Goal: Task Accomplishment & Management: Complete application form

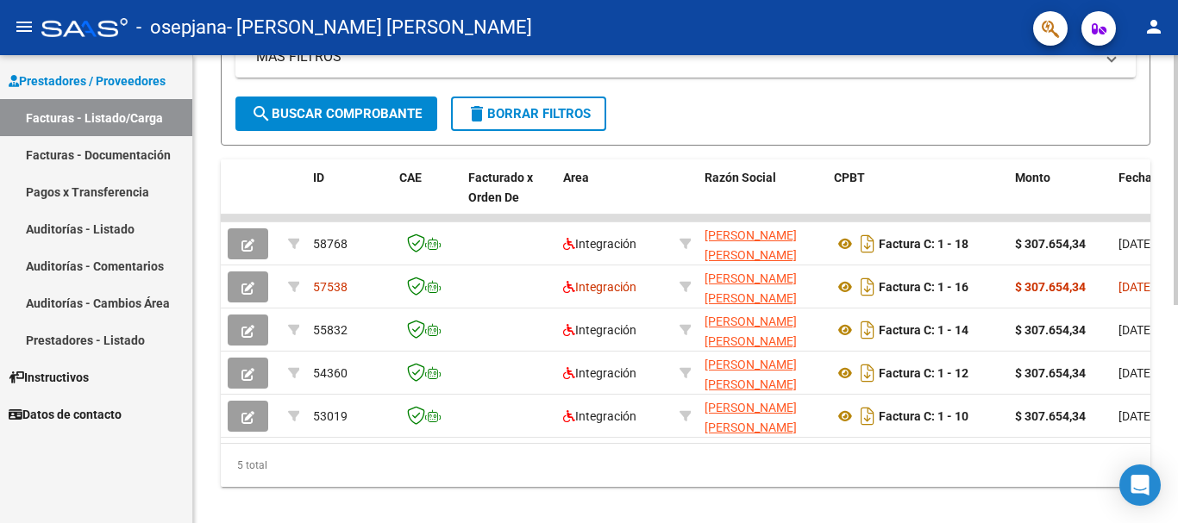
scroll to position [409, 0]
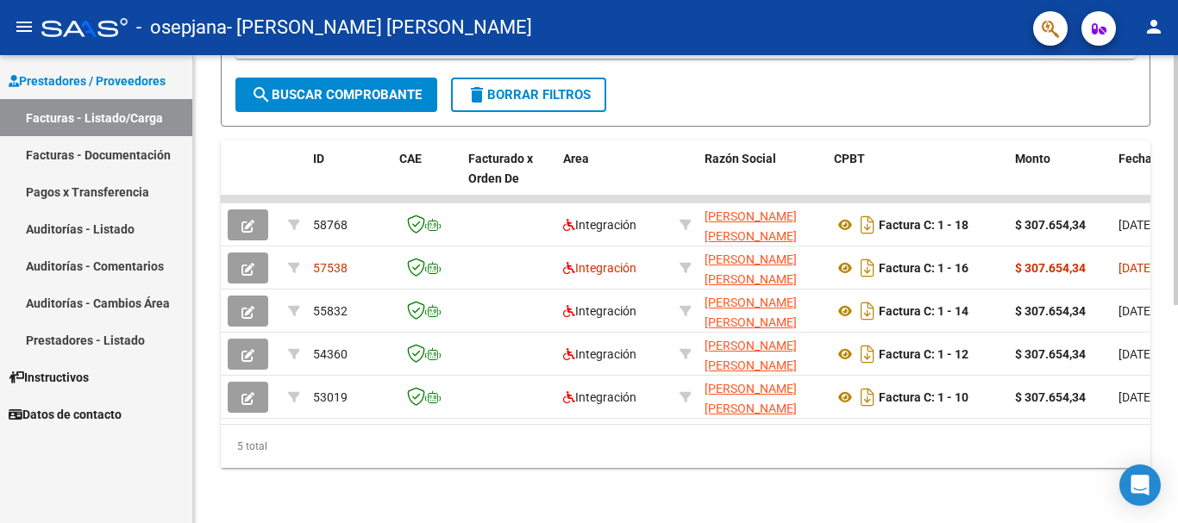
click at [1177, 522] on html "menu - osepjana - [GEOGRAPHIC_DATA][PERSON_NAME] [PERSON_NAME] person Prestador…" at bounding box center [589, 261] width 1178 height 523
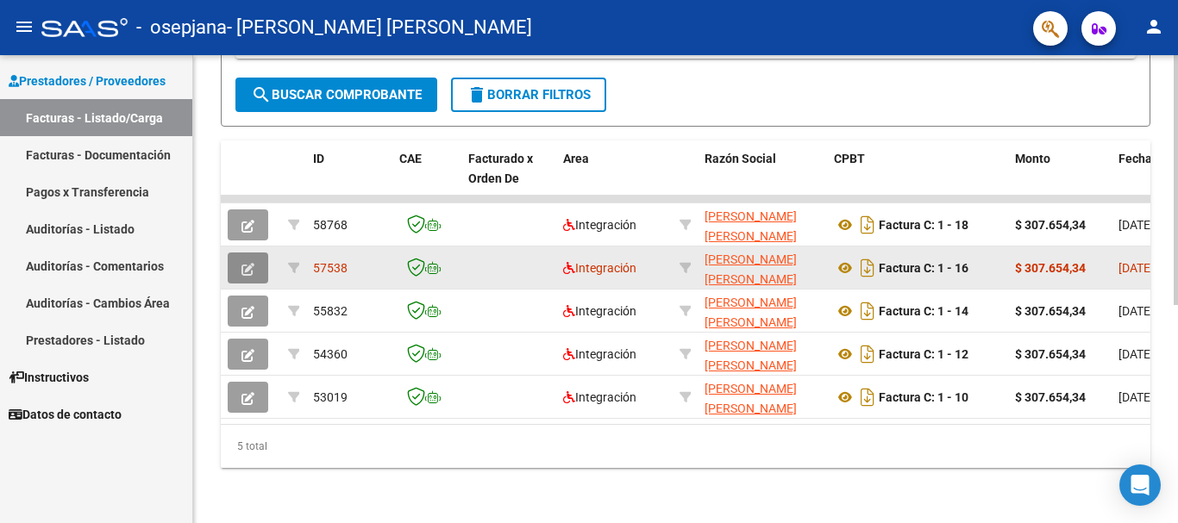
click at [247, 263] on icon "button" at bounding box center [247, 269] width 13 height 13
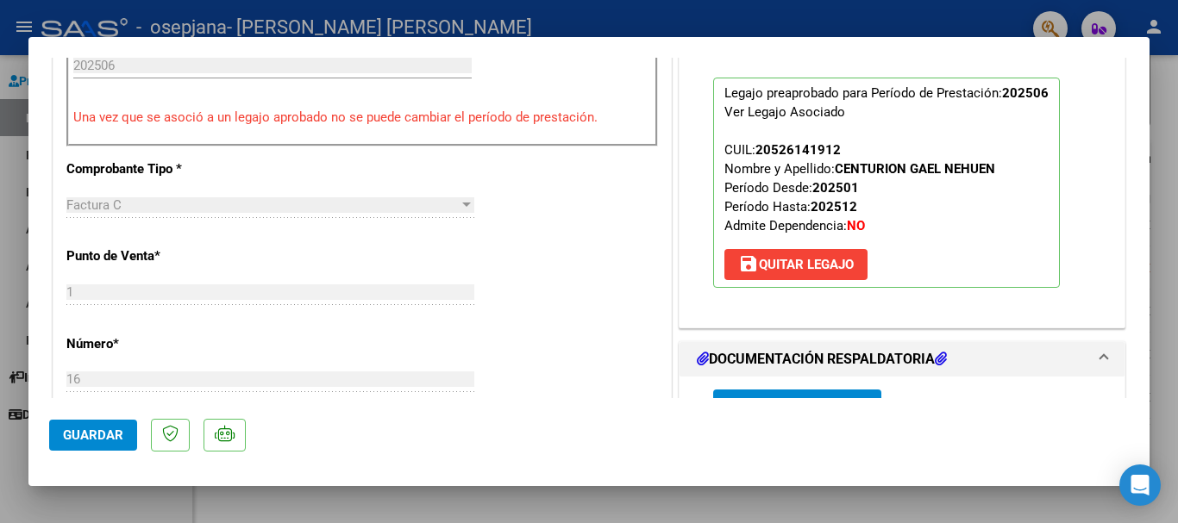
scroll to position [563, 0]
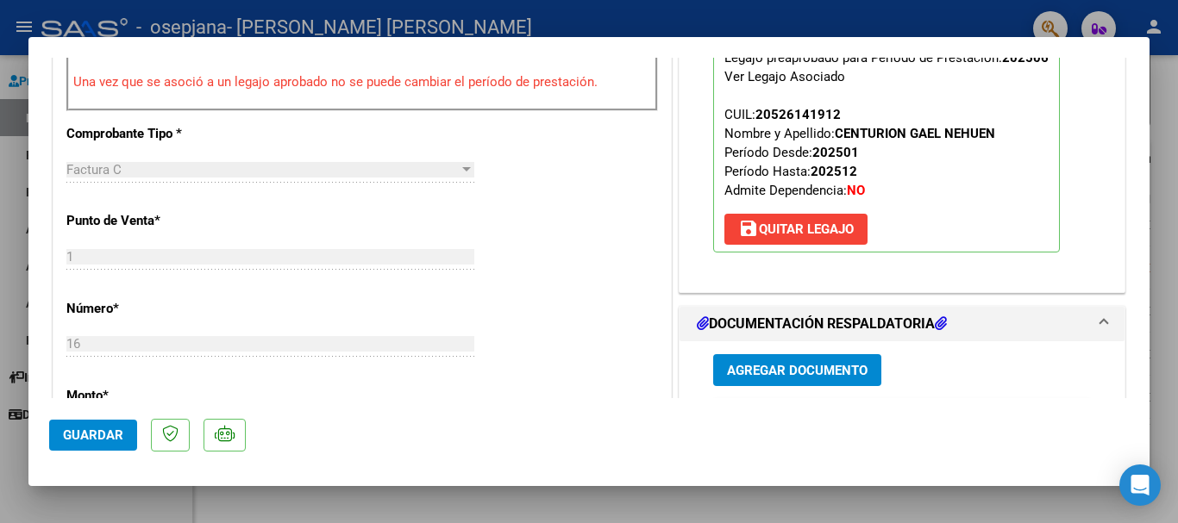
click at [462, 170] on div at bounding box center [466, 169] width 9 height 4
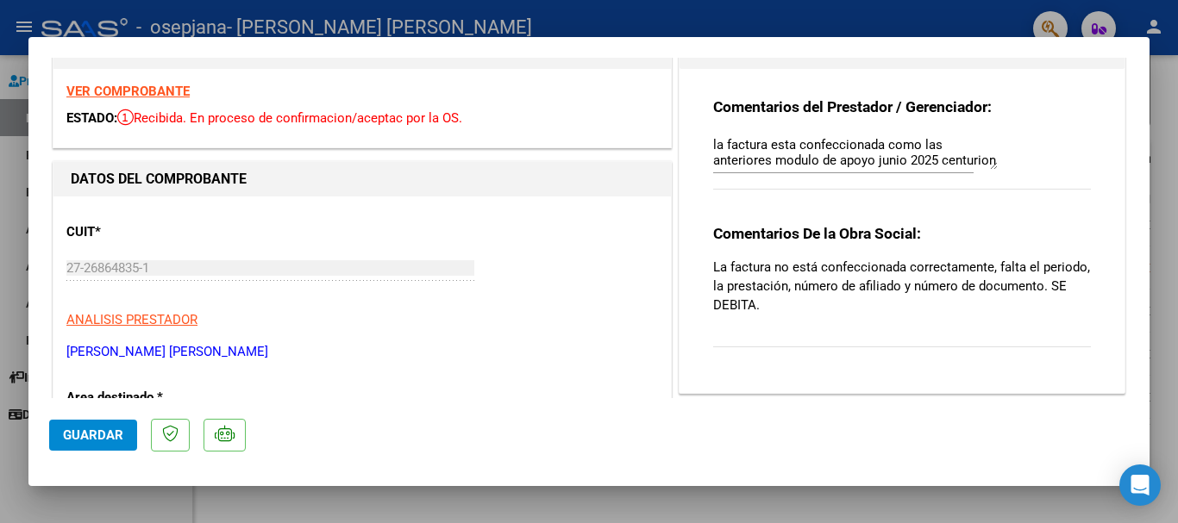
scroll to position [0, 0]
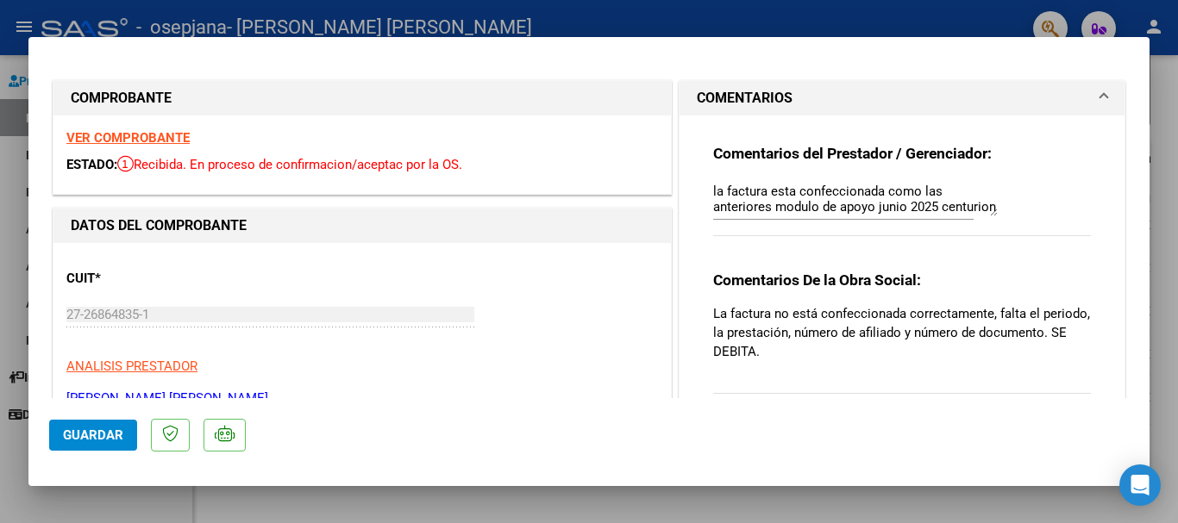
click at [1169, 150] on div at bounding box center [589, 261] width 1178 height 523
type input "$ 0,00"
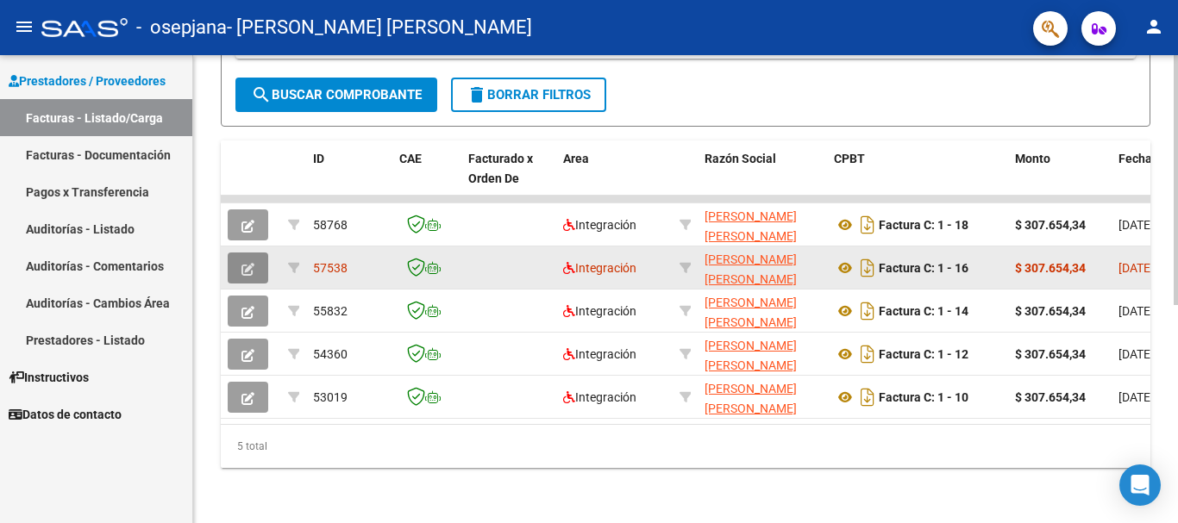
click at [248, 263] on icon "button" at bounding box center [247, 269] width 13 height 13
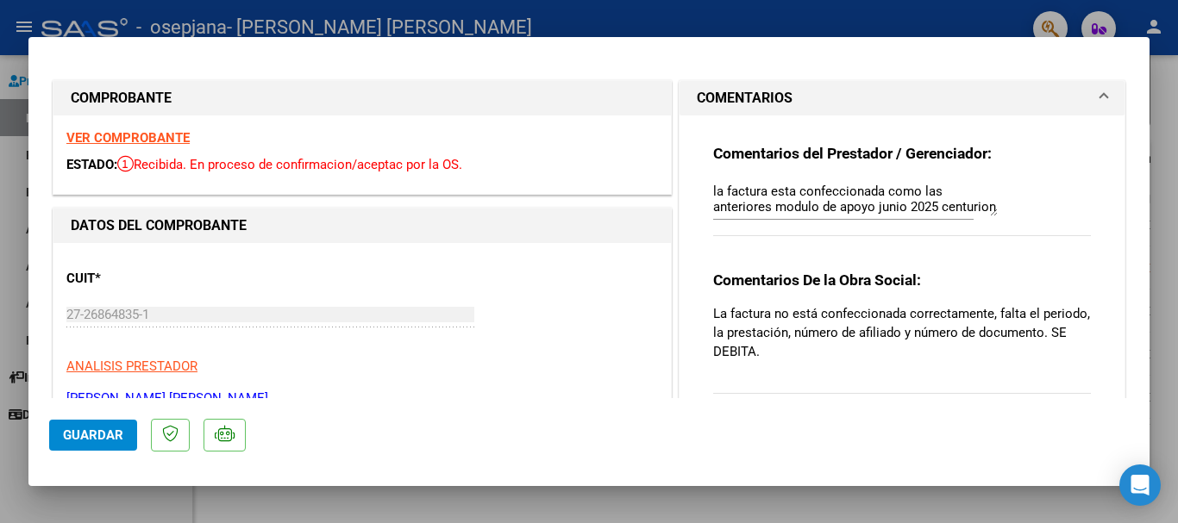
click at [1160, 104] on div at bounding box center [589, 261] width 1178 height 523
type input "$ 0,00"
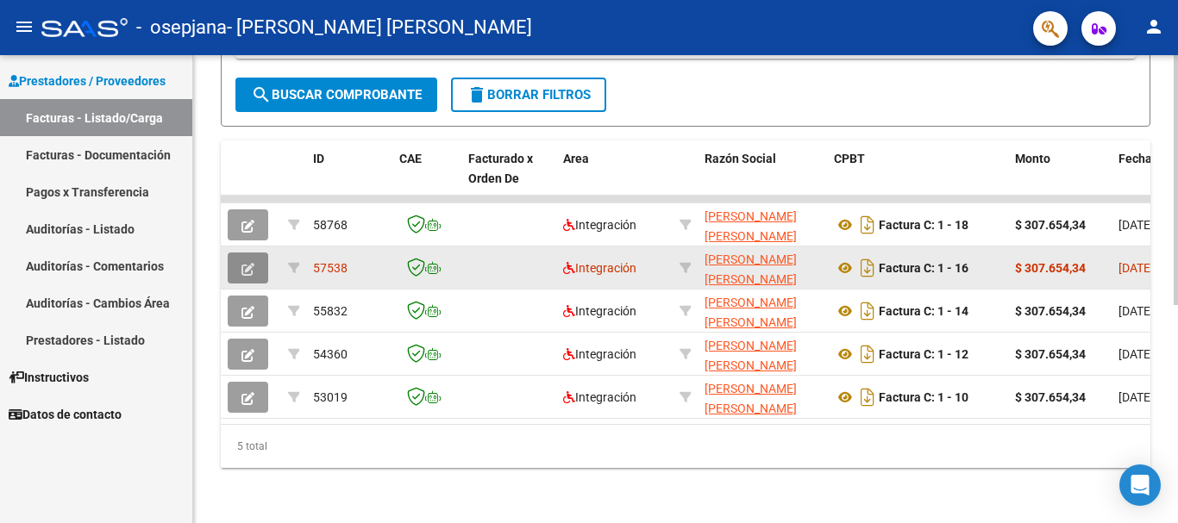
click at [244, 263] on icon "button" at bounding box center [247, 269] width 13 height 13
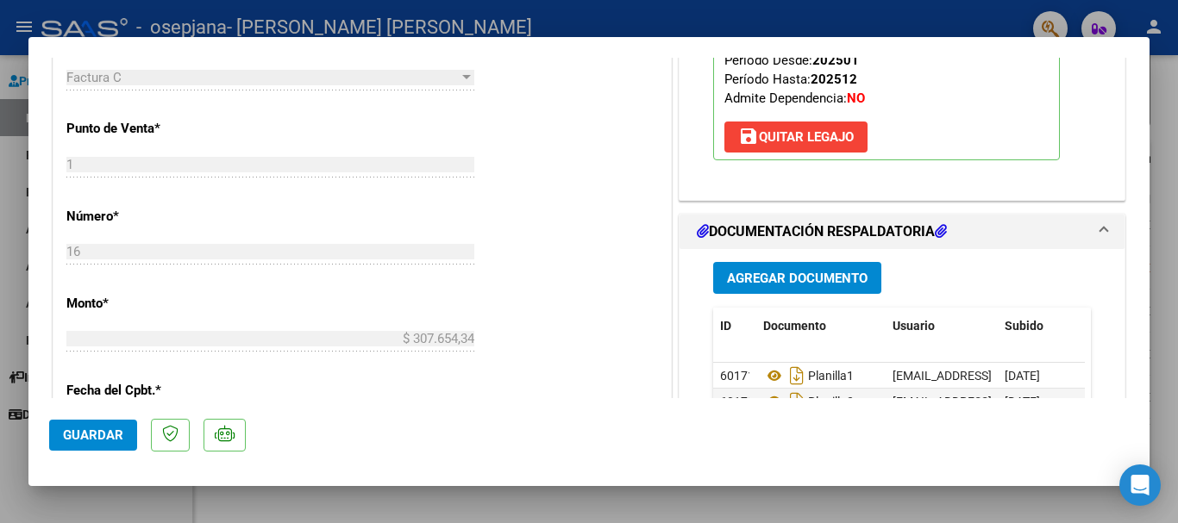
scroll to position [793, 0]
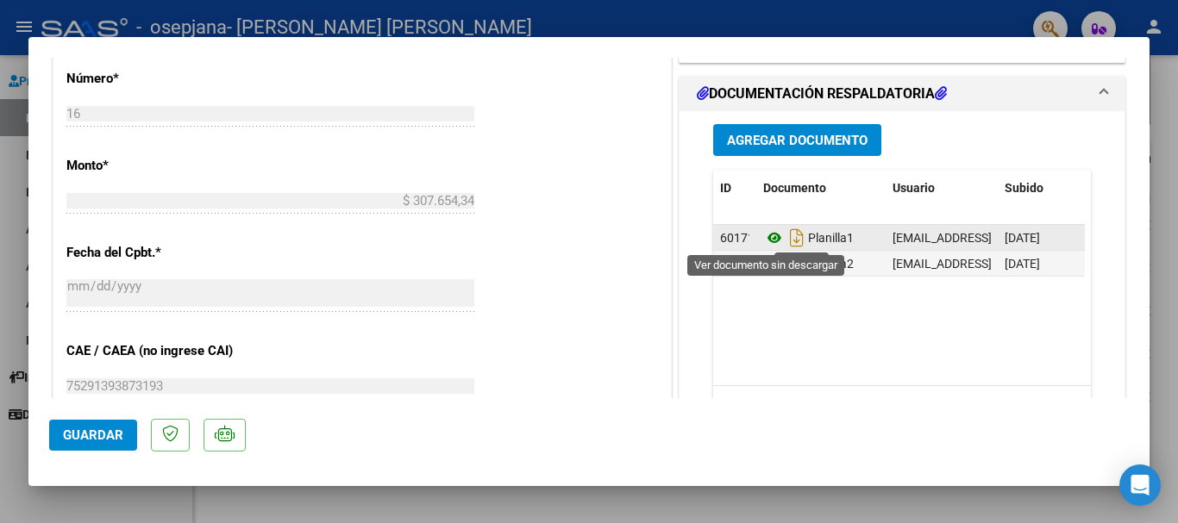
click at [766, 233] on icon at bounding box center [774, 238] width 22 height 21
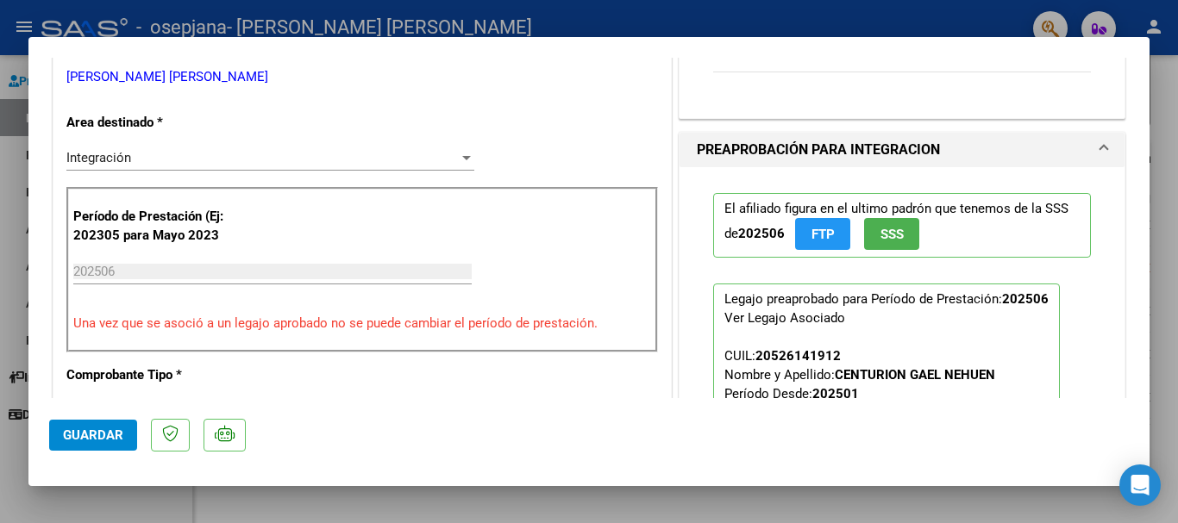
scroll to position [196, 0]
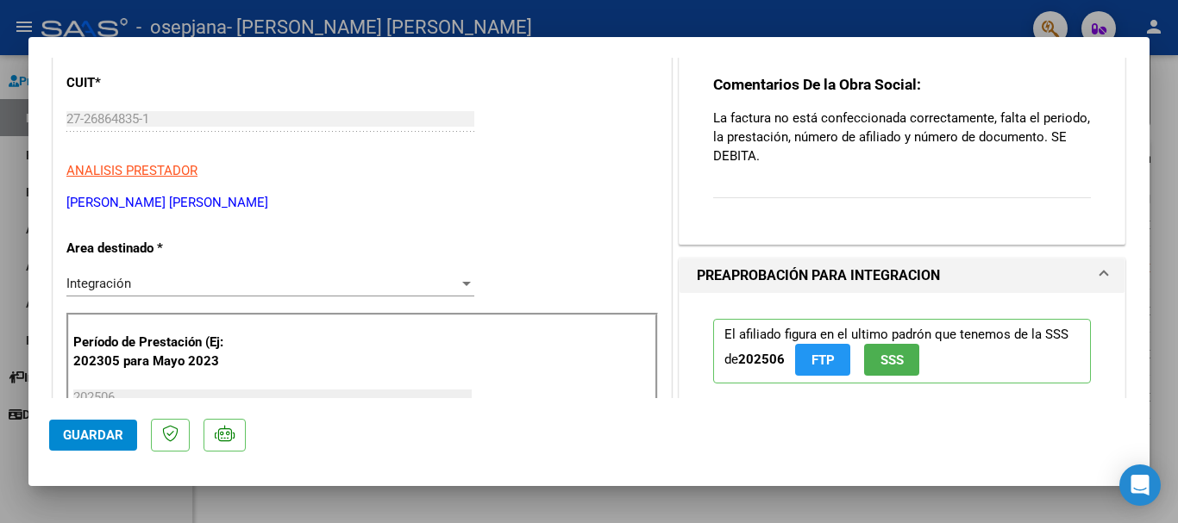
click at [1160, 109] on div at bounding box center [589, 261] width 1178 height 523
type input "$ 0,00"
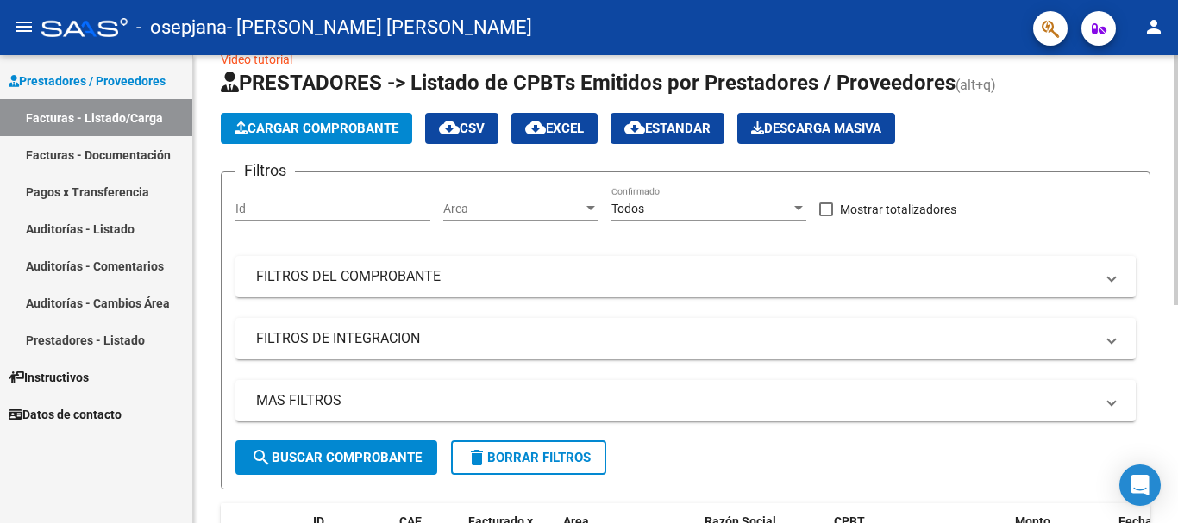
scroll to position [3, 0]
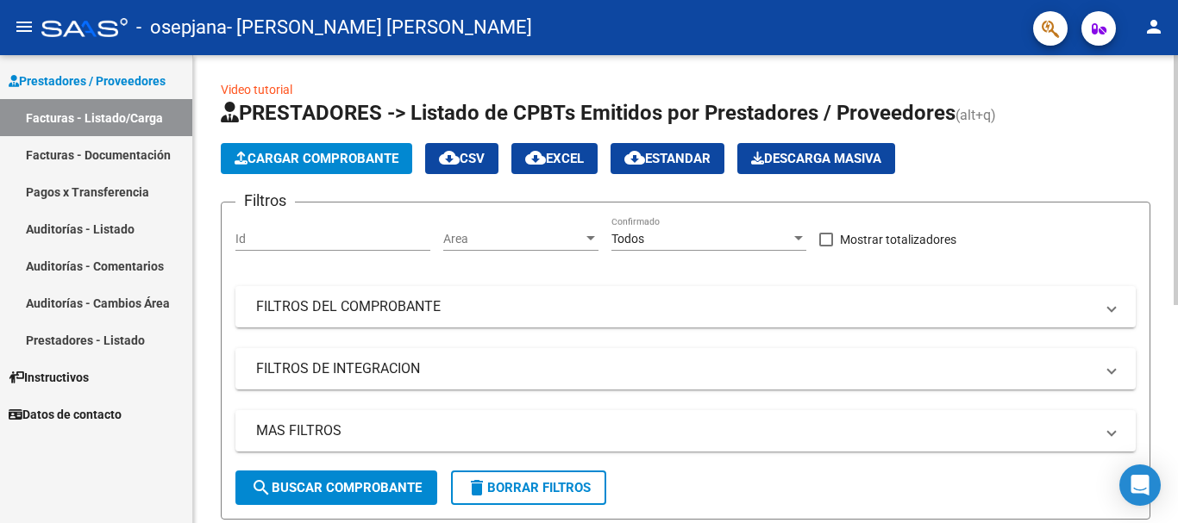
click at [1173, 59] on div at bounding box center [1175, 182] width 4 height 250
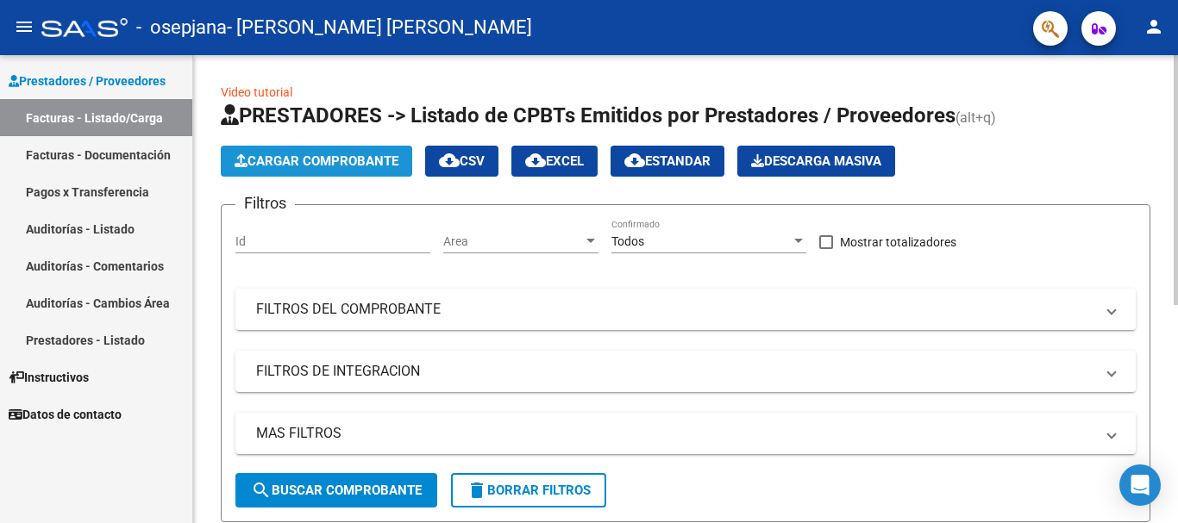
click at [311, 163] on span "Cargar Comprobante" at bounding box center [316, 161] width 164 height 16
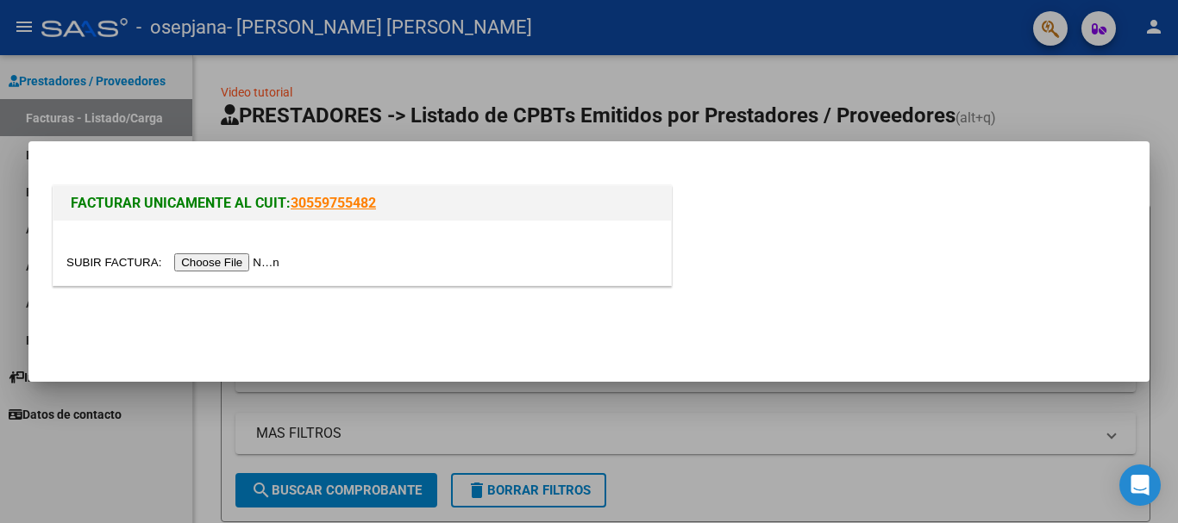
click at [265, 263] on input "file" at bounding box center [175, 262] width 218 height 18
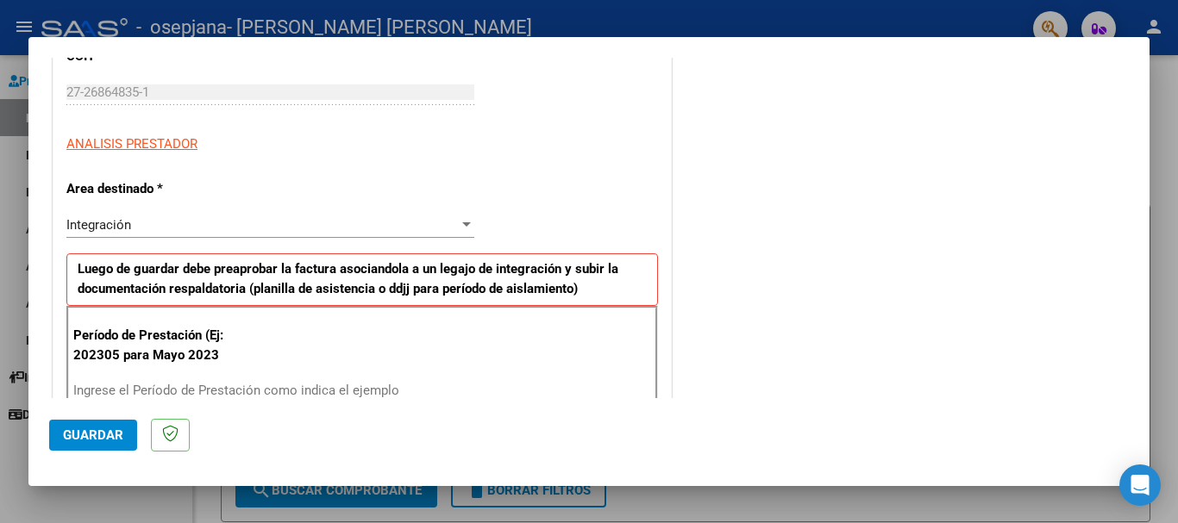
scroll to position [276, 0]
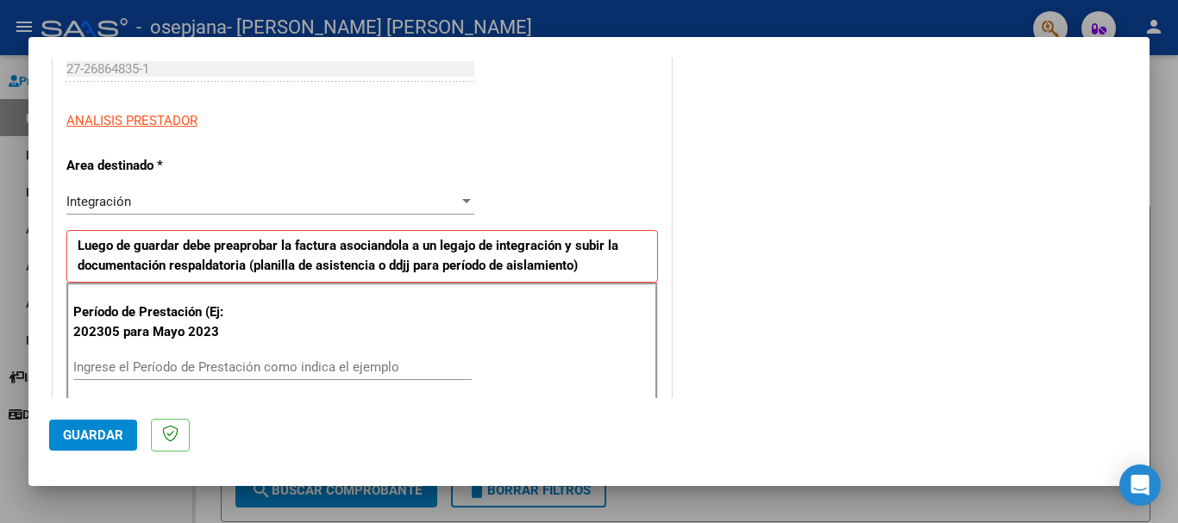
click at [156, 365] on input "Ingrese el Período de Prestación como indica el ejemplo" at bounding box center [272, 367] width 398 height 16
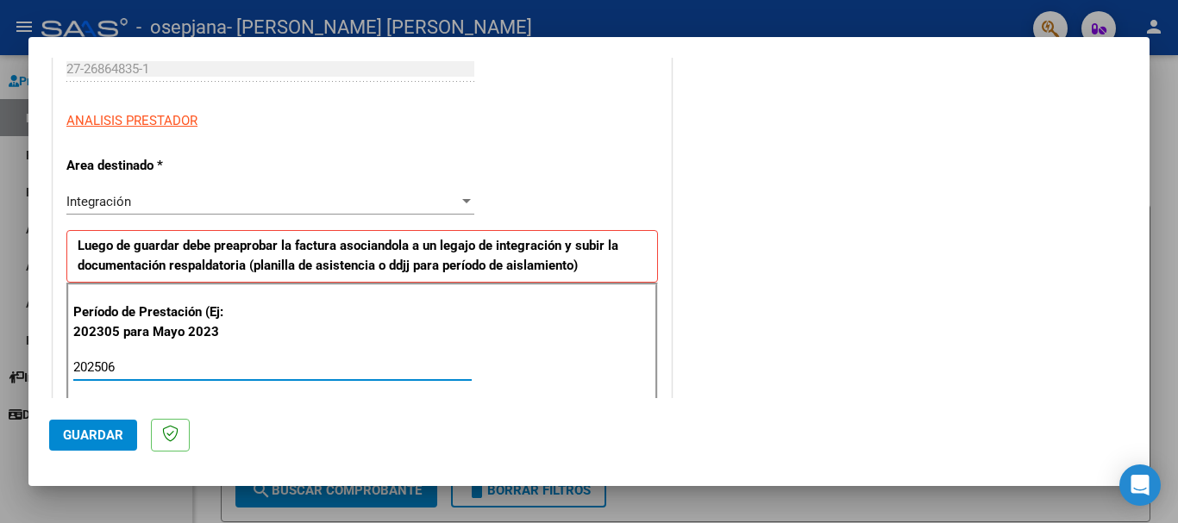
type input "202506"
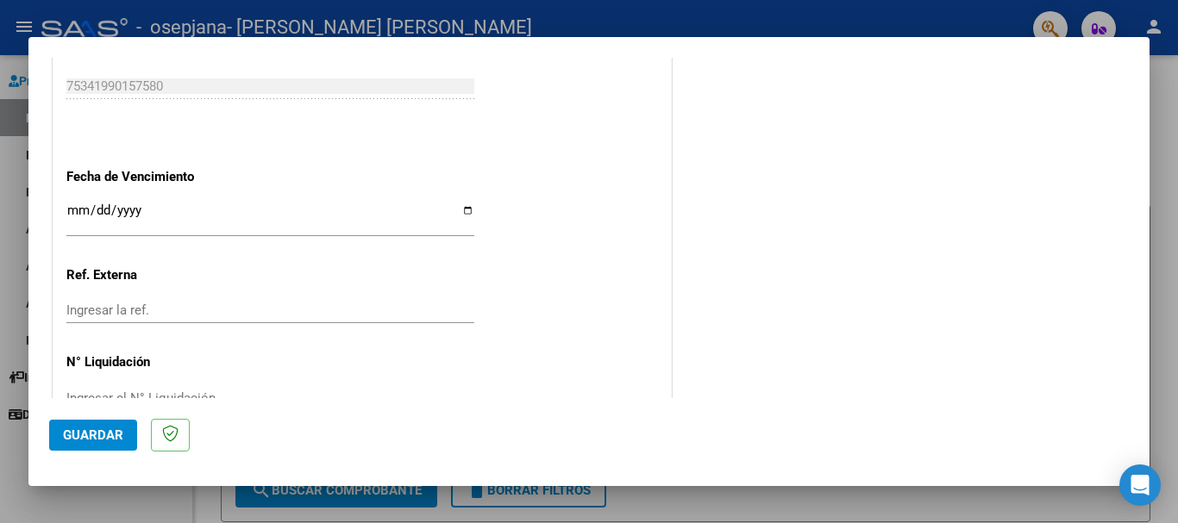
scroll to position [1103, 0]
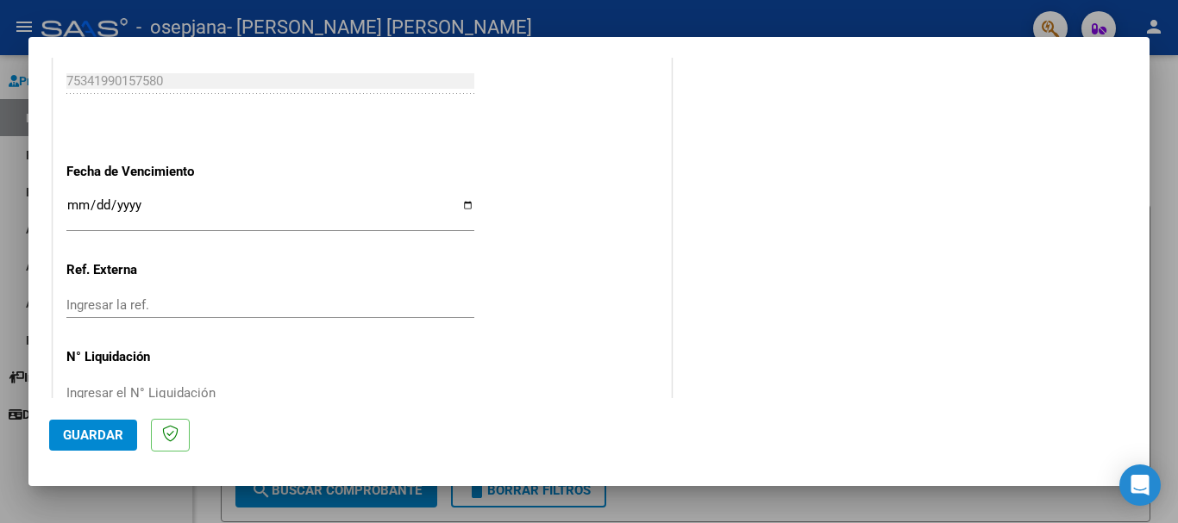
click at [462, 205] on input "Ingresar la fecha" at bounding box center [270, 212] width 408 height 28
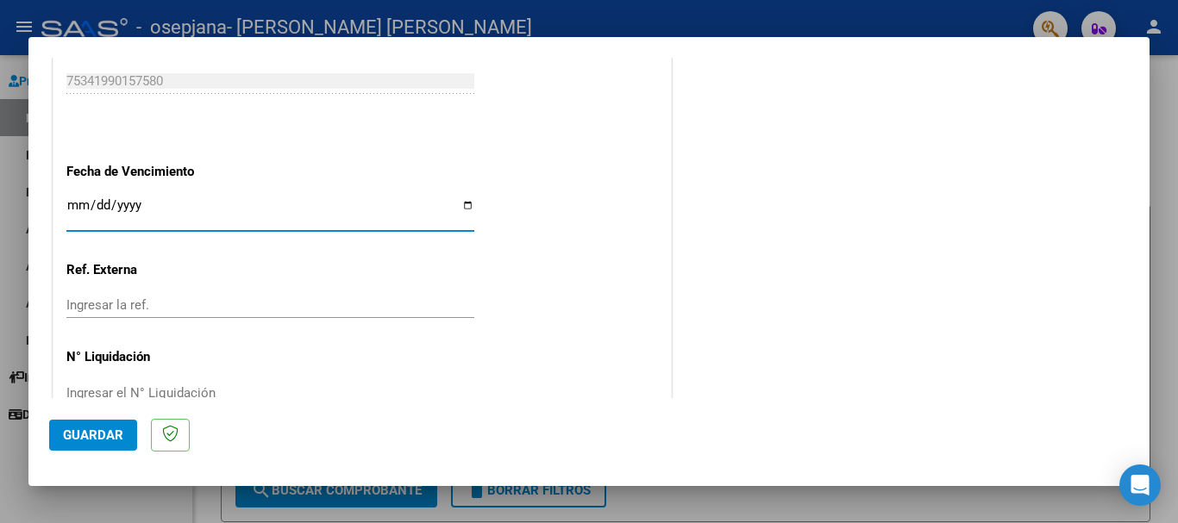
type input "[DATE]"
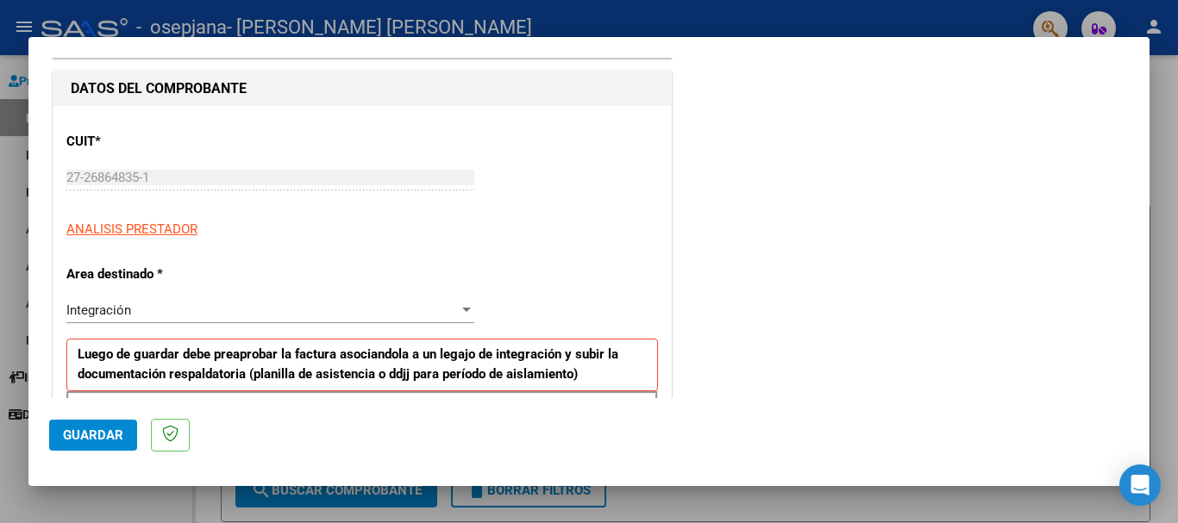
scroll to position [133, 0]
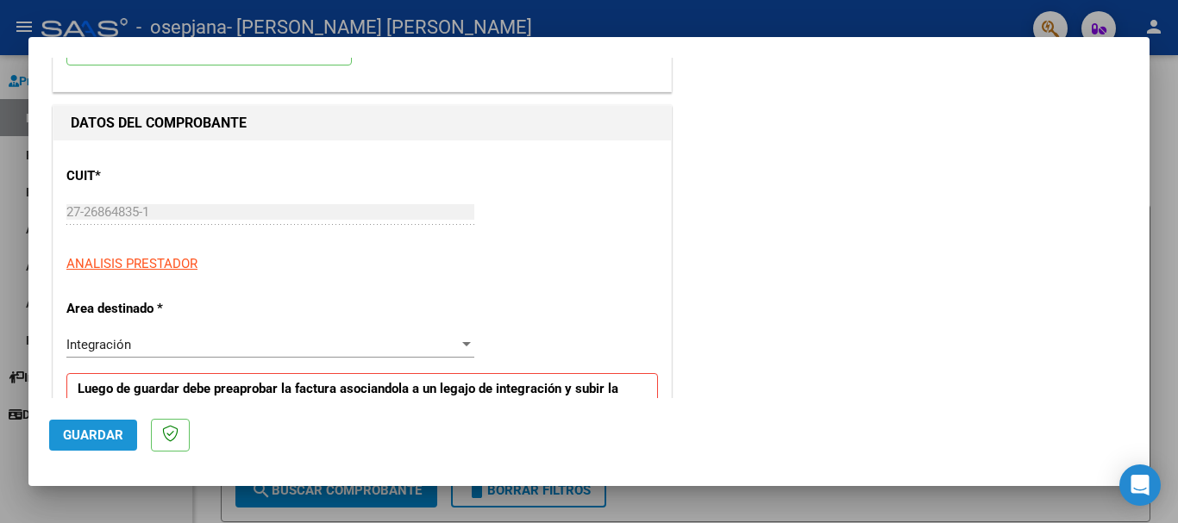
click at [77, 436] on span "Guardar" at bounding box center [93, 436] width 60 height 16
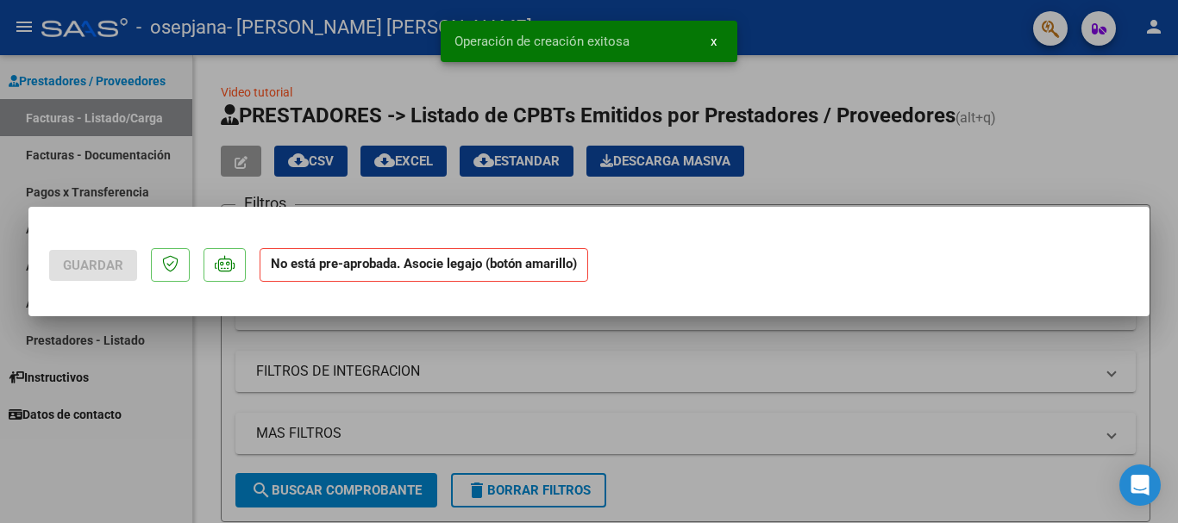
scroll to position [0, 0]
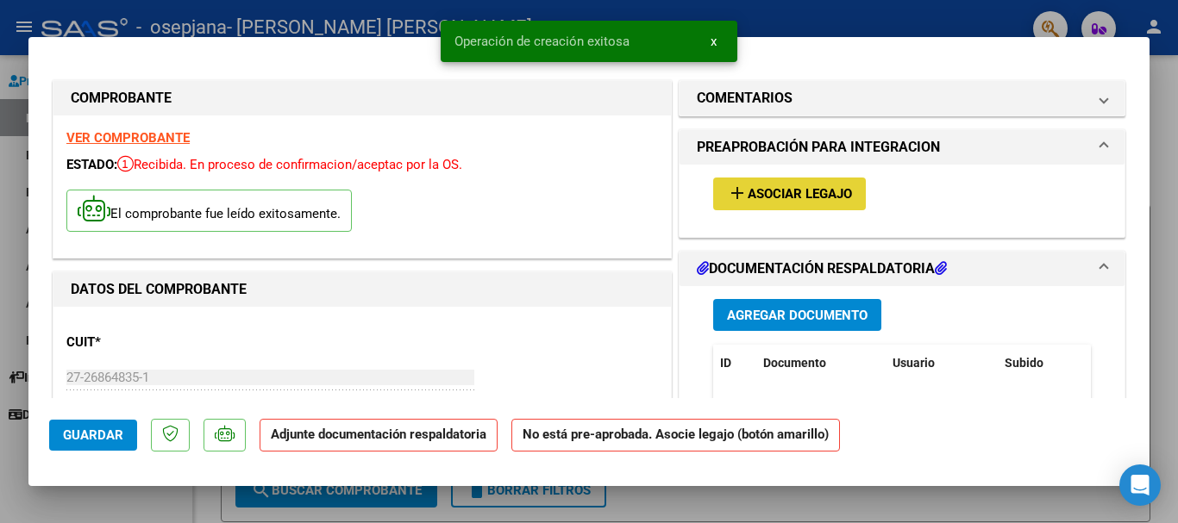
click at [809, 189] on span "Asociar Legajo" at bounding box center [799, 195] width 104 height 16
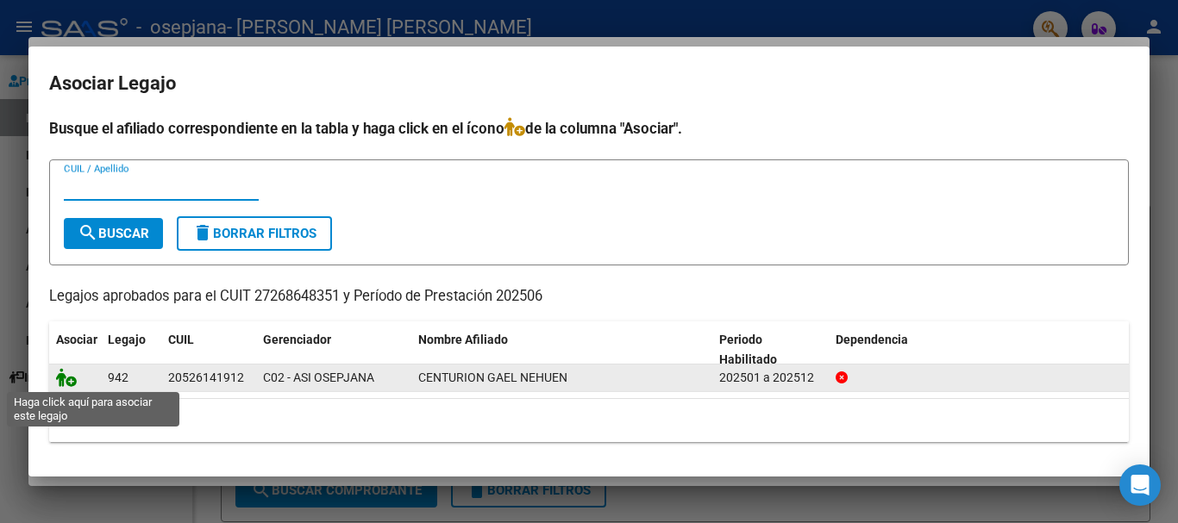
click at [66, 374] on icon at bounding box center [66, 377] width 21 height 19
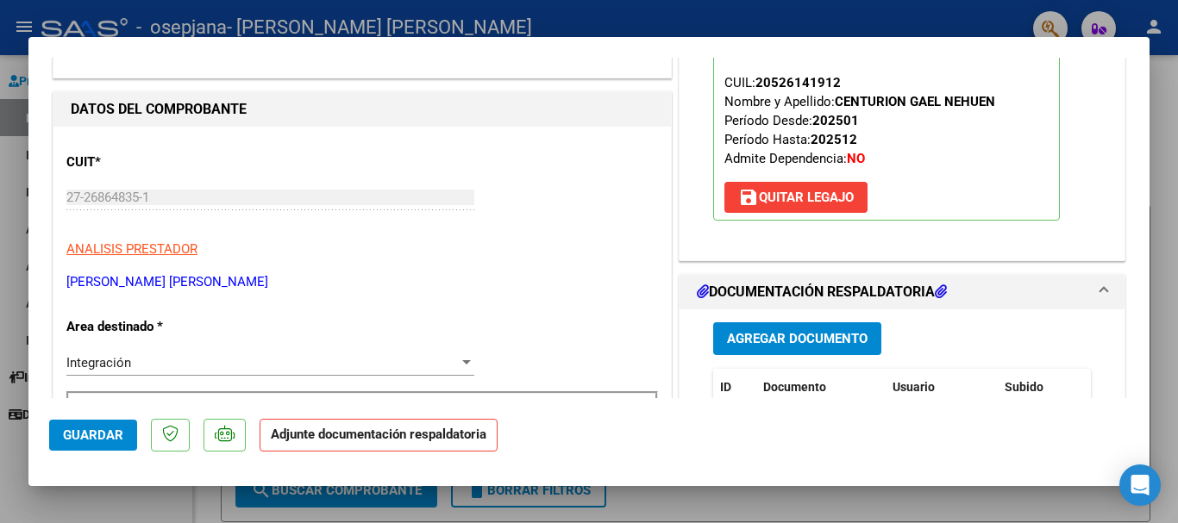
scroll to position [145, 0]
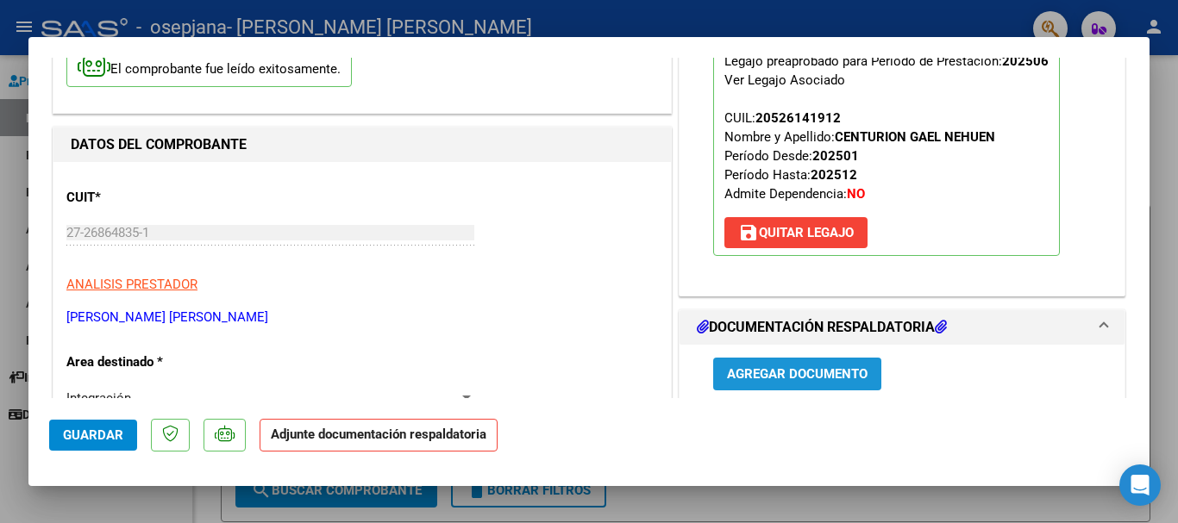
click at [791, 367] on span "Agregar Documento" at bounding box center [797, 375] width 141 height 16
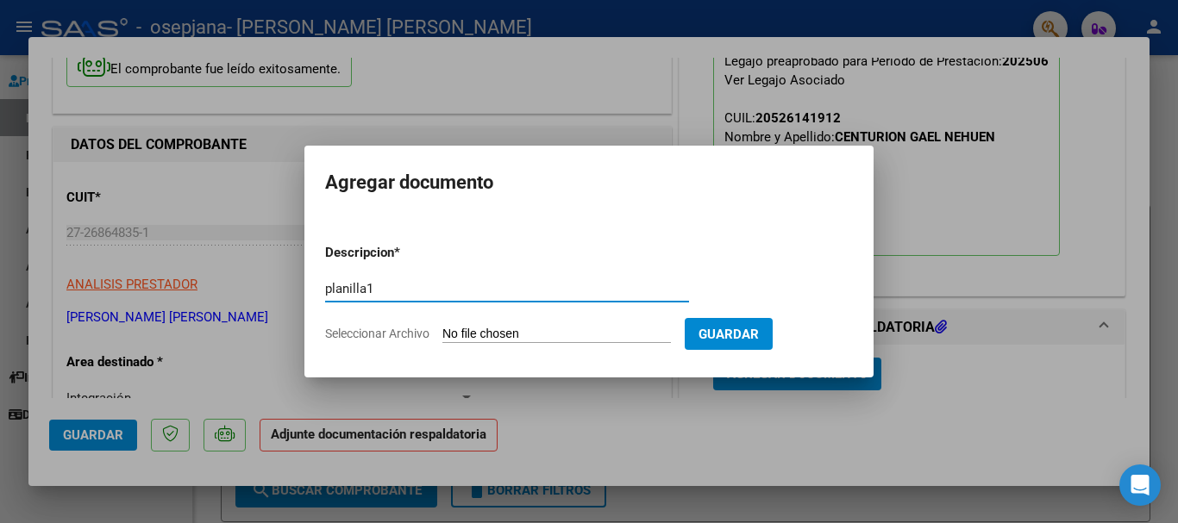
type input "planilla1"
click at [472, 332] on input "Seleccionar Archivo" at bounding box center [556, 335] width 228 height 16
type input "C:\fakepath\WhatsApp Image [DATE] 16.47.07.jpeg"
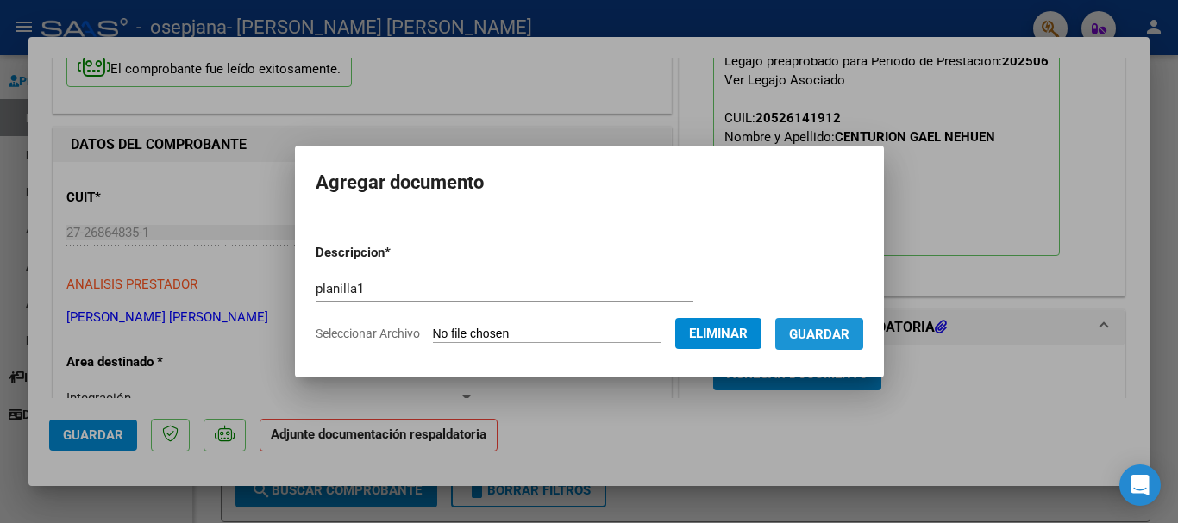
click at [822, 334] on span "Guardar" at bounding box center [819, 335] width 60 height 16
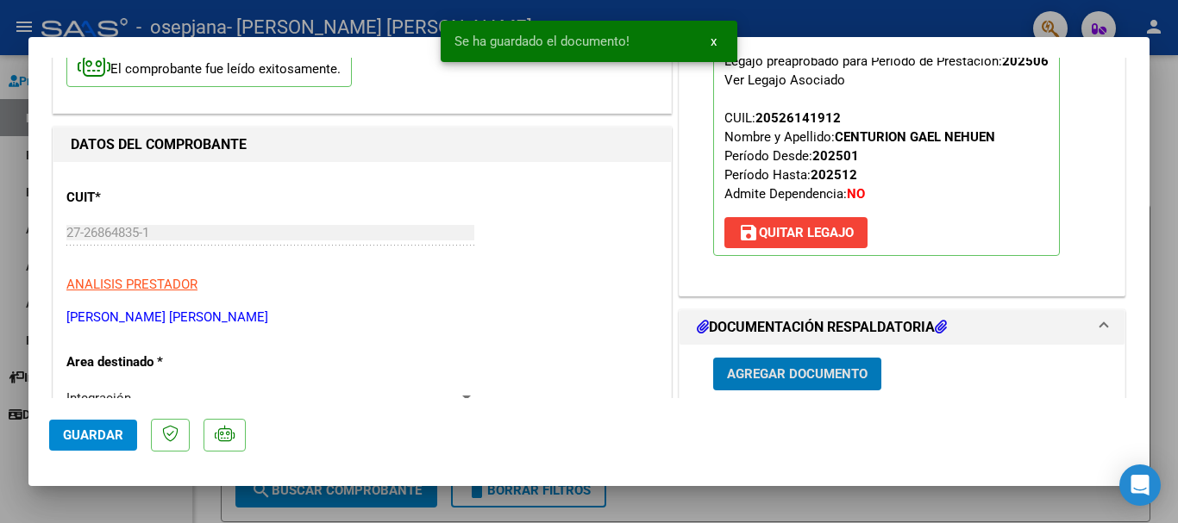
click at [778, 371] on span "Agregar Documento" at bounding box center [797, 375] width 141 height 16
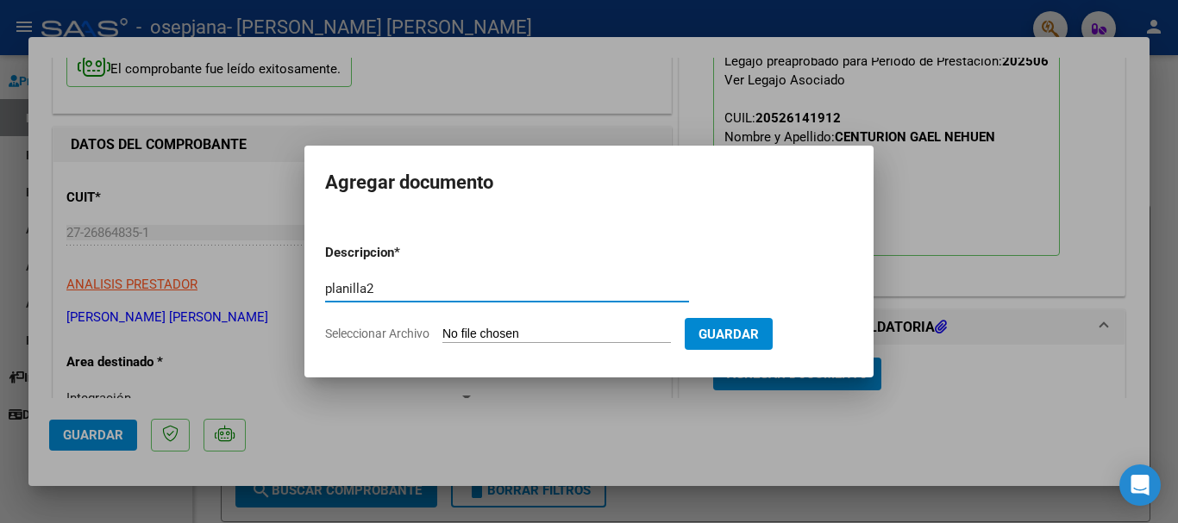
type input "planilla2"
click at [466, 335] on input "Seleccionar Archivo" at bounding box center [556, 335] width 228 height 16
type input "C:\fakepath\WhatsApp Image [DATE] 16.47.08.jpeg"
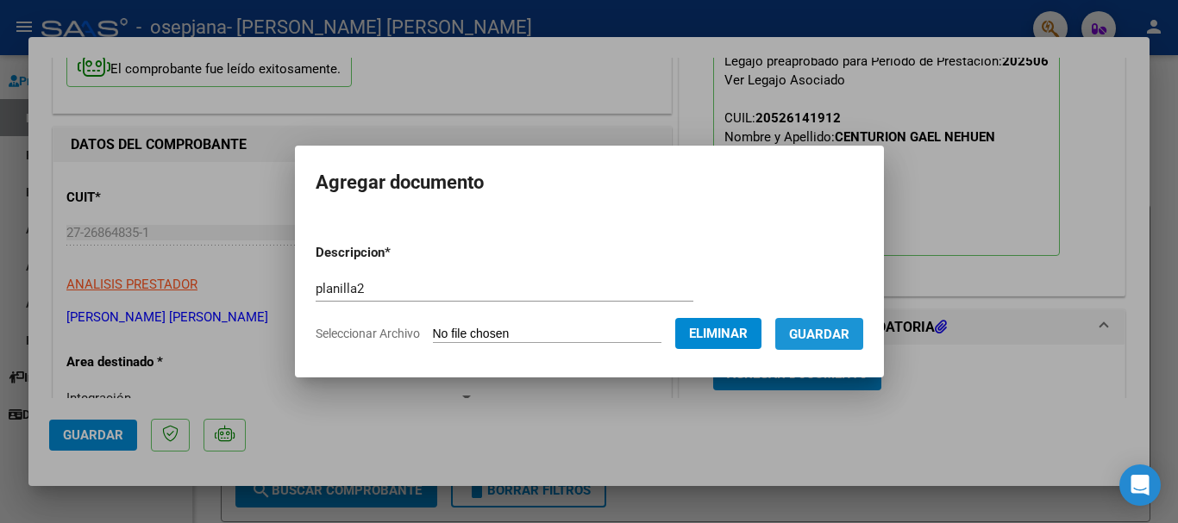
click at [835, 326] on span "Guardar" at bounding box center [819, 334] width 60 height 16
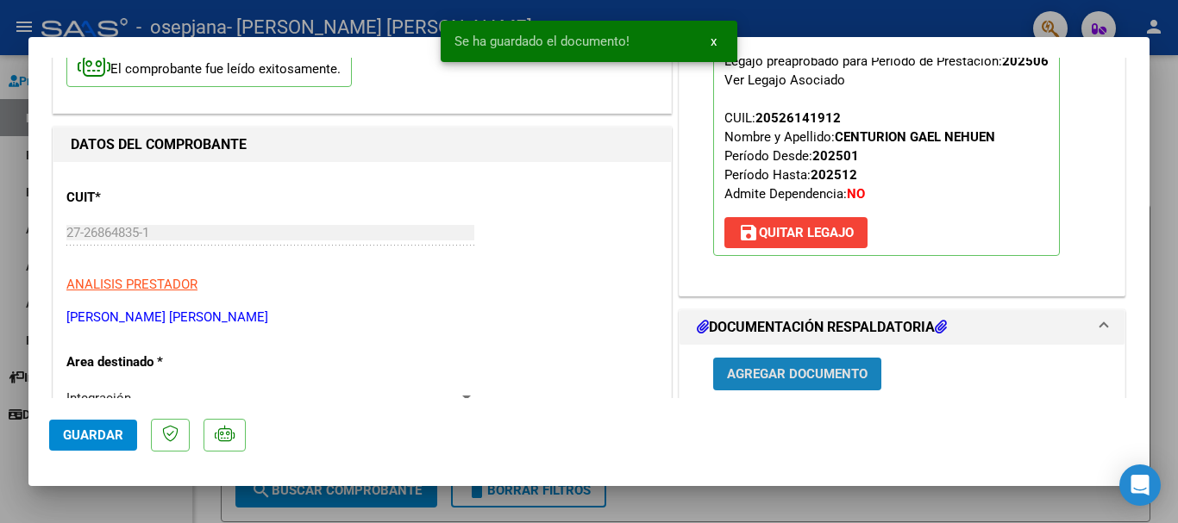
click at [787, 377] on span "Agregar Documento" at bounding box center [797, 375] width 141 height 16
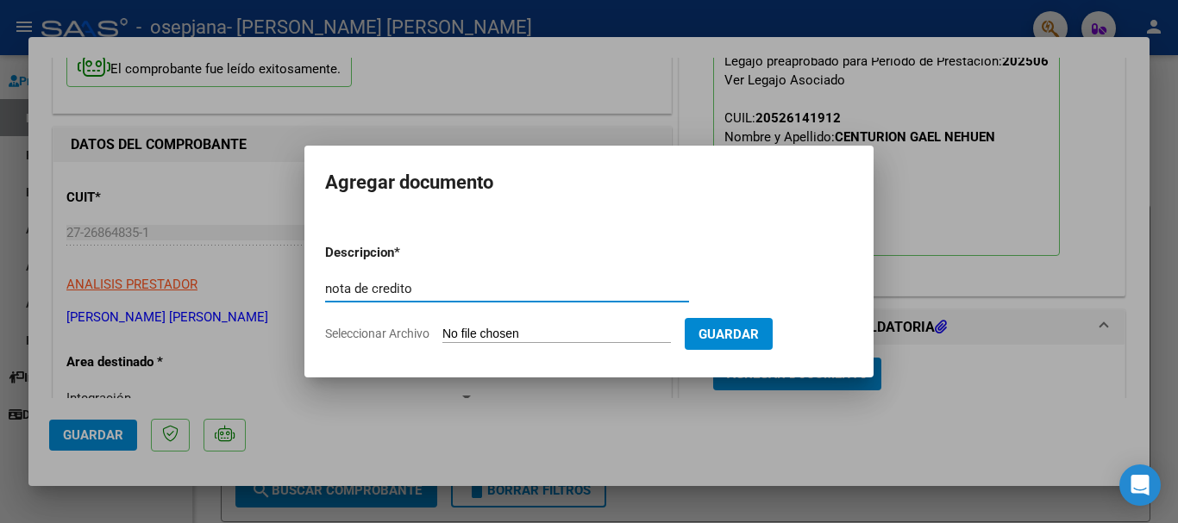
type input "nota de credito"
click at [503, 331] on input "Seleccionar Archivo" at bounding box center [556, 335] width 228 height 16
type input "C:\fakepath\27268648351_013_00001_00000002.pdf"
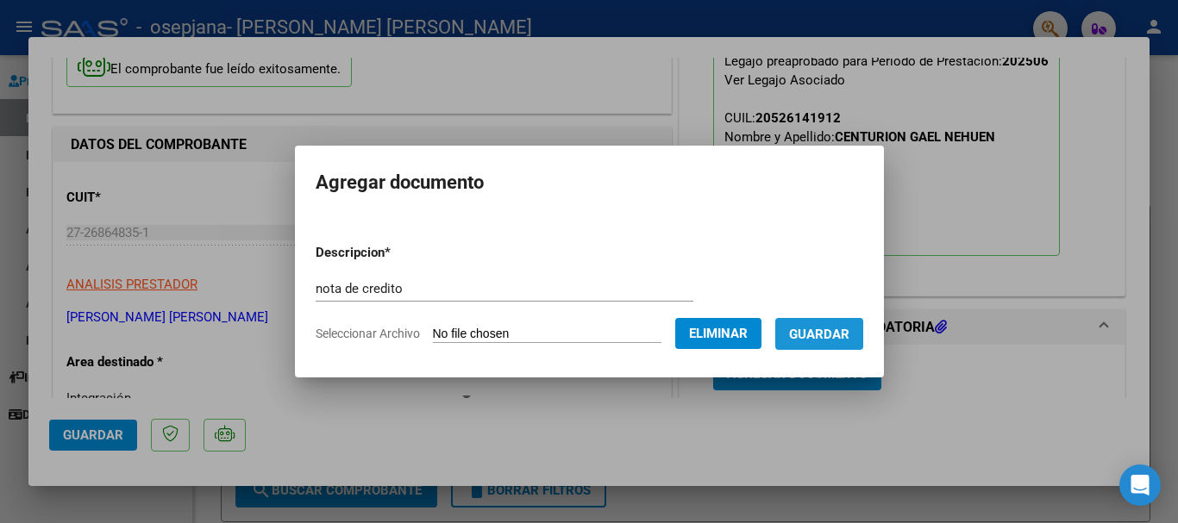
click at [835, 334] on span "Guardar" at bounding box center [819, 335] width 60 height 16
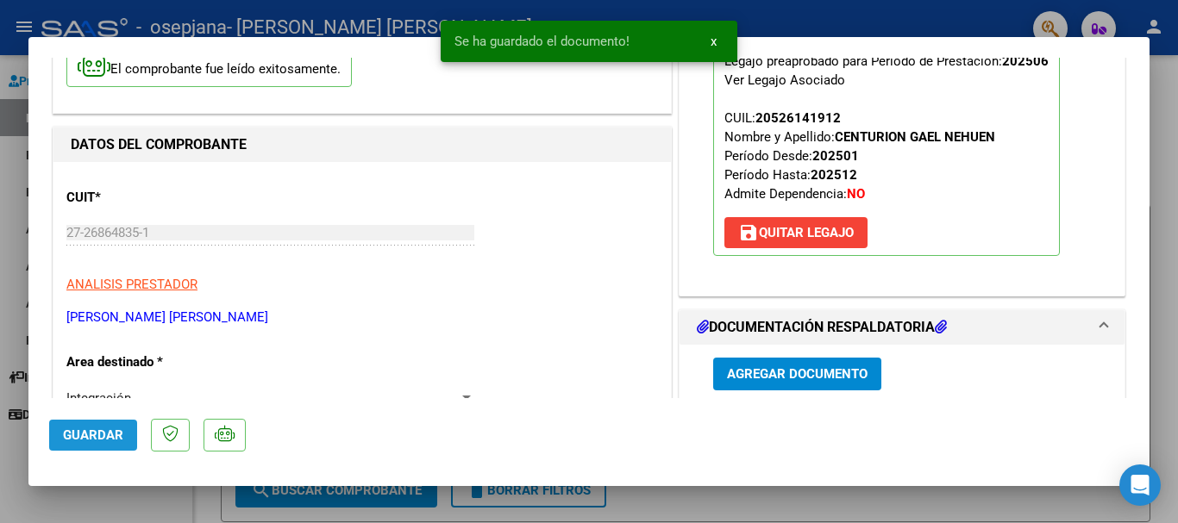
click at [91, 431] on span "Guardar" at bounding box center [93, 436] width 60 height 16
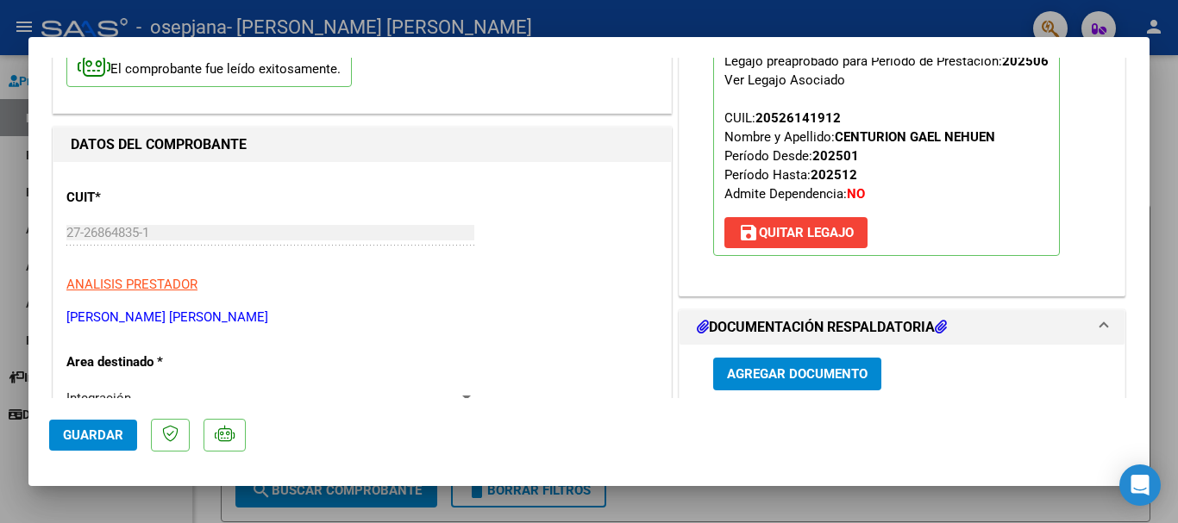
click at [1167, 221] on div at bounding box center [589, 261] width 1178 height 523
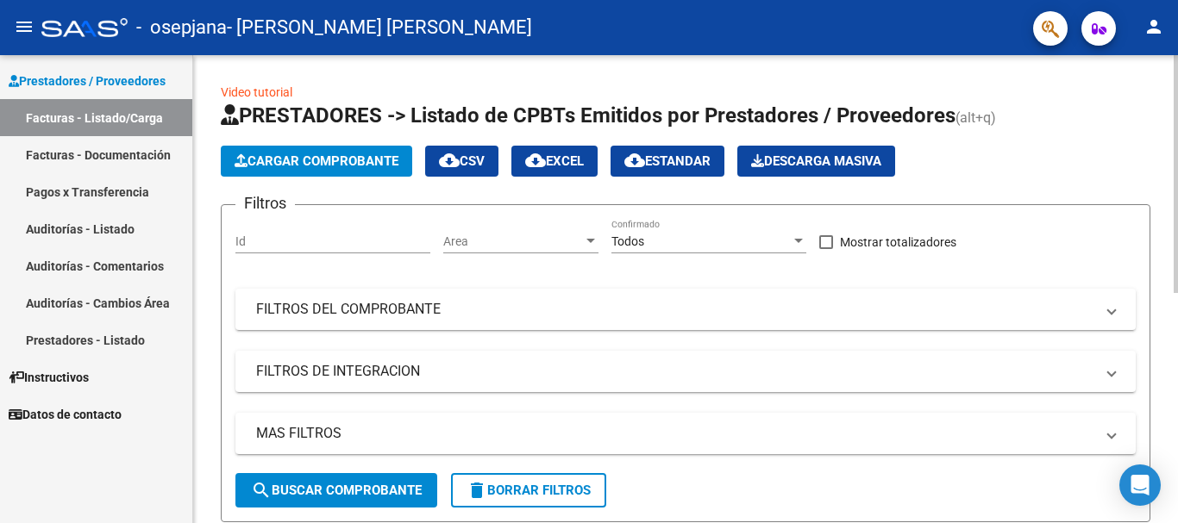
click at [1176, 227] on div at bounding box center [1175, 174] width 4 height 238
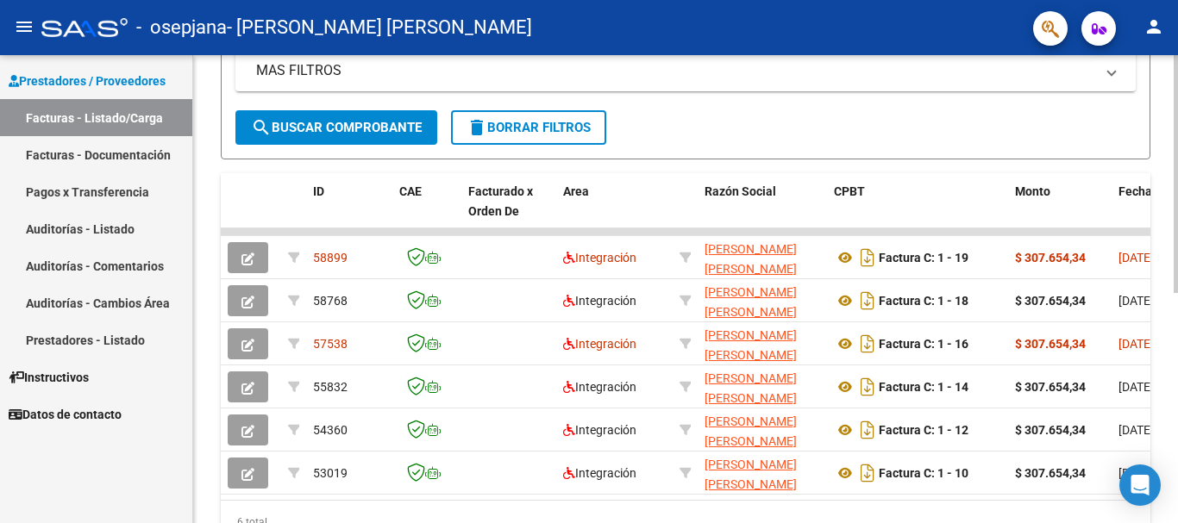
scroll to position [365, 0]
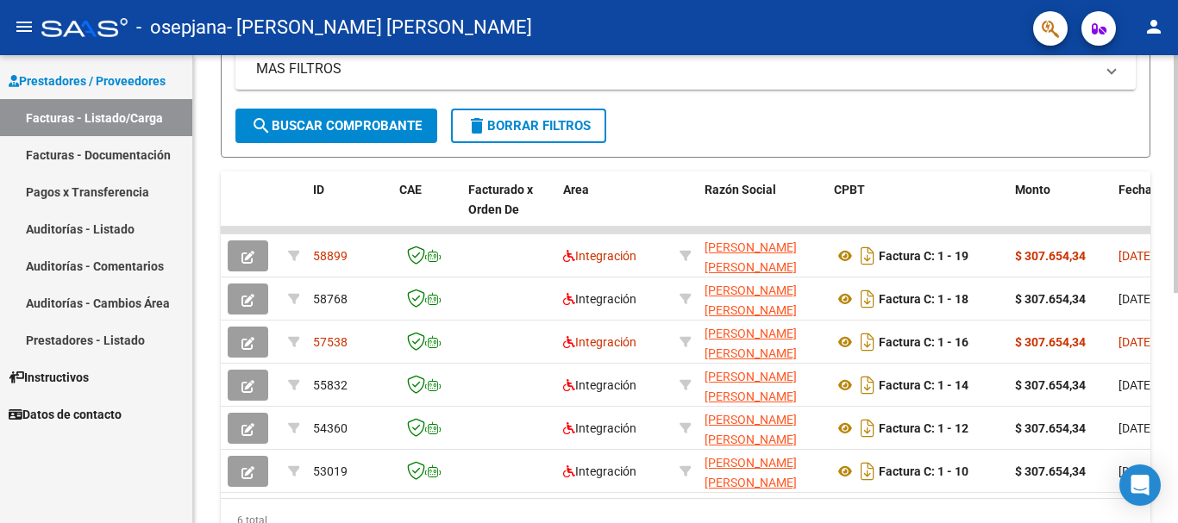
click at [1174, 412] on div at bounding box center [1175, 366] width 4 height 238
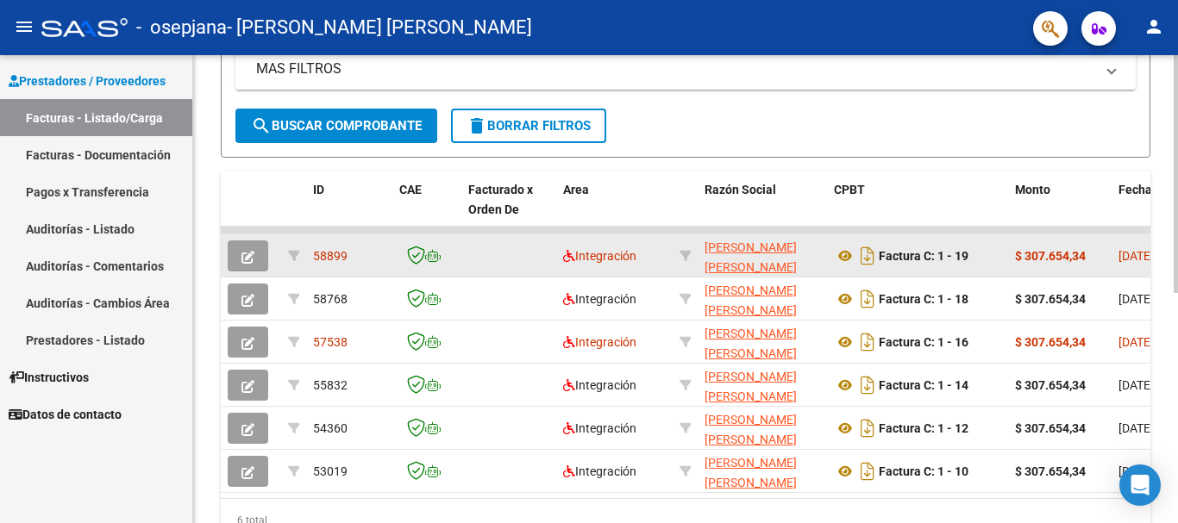
click at [242, 254] on icon "button" at bounding box center [247, 257] width 13 height 13
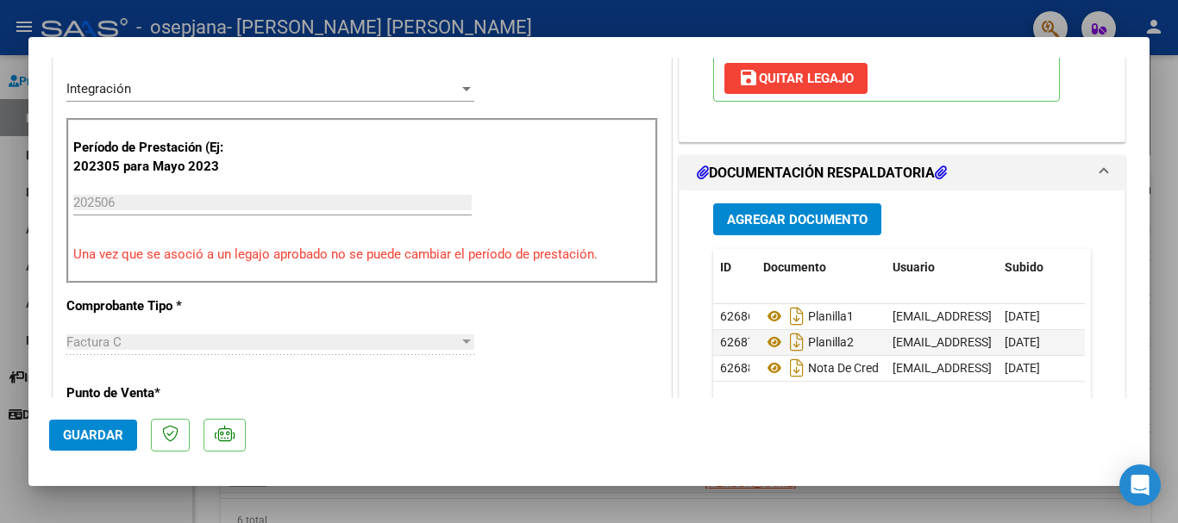
scroll to position [448, 0]
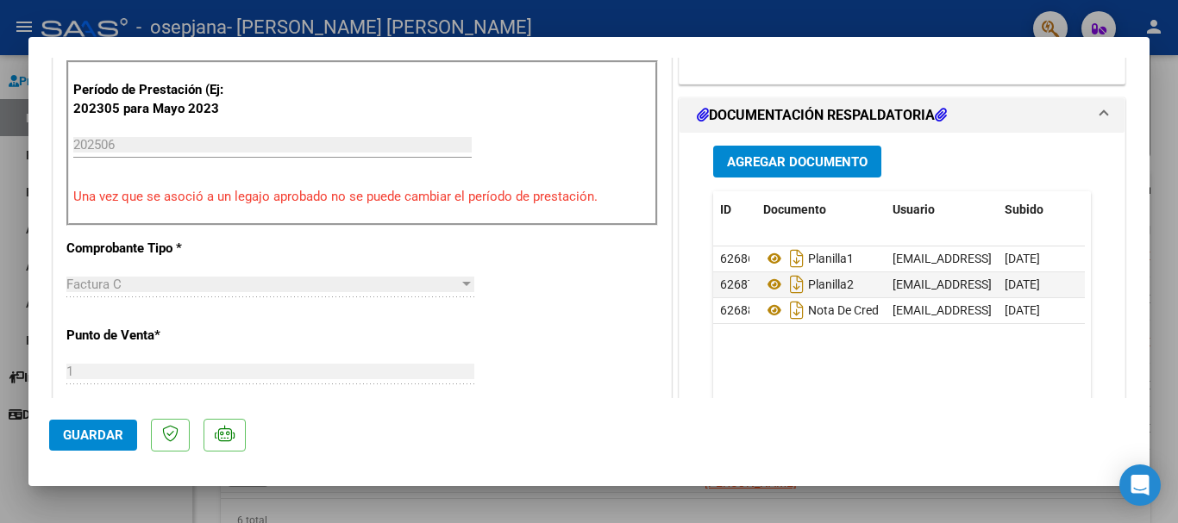
click at [1162, 221] on div at bounding box center [589, 261] width 1178 height 523
type input "$ 0,00"
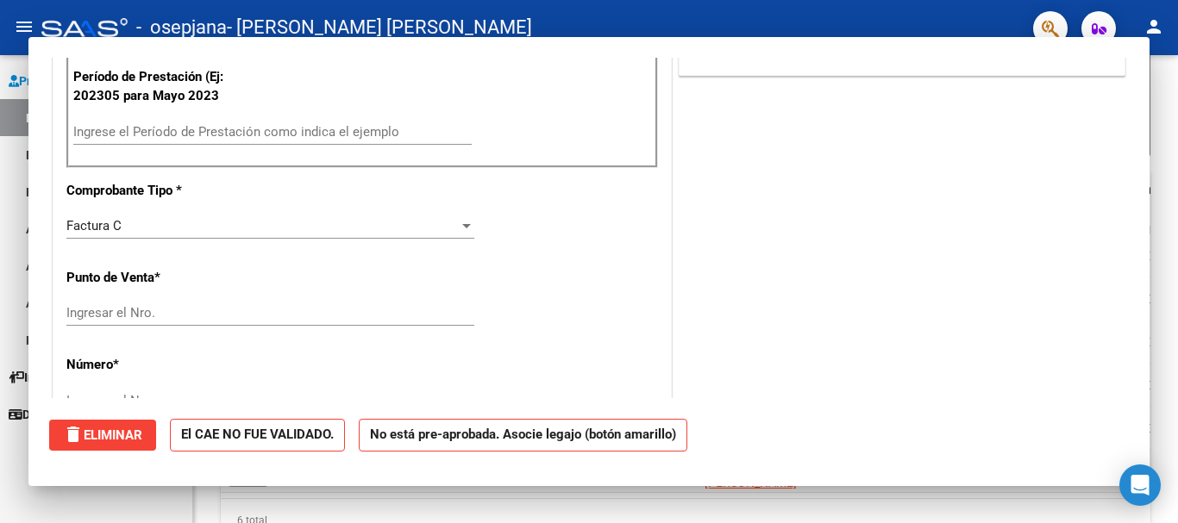
scroll to position [435, 0]
